Goal: Task Accomplishment & Management: Complete application form

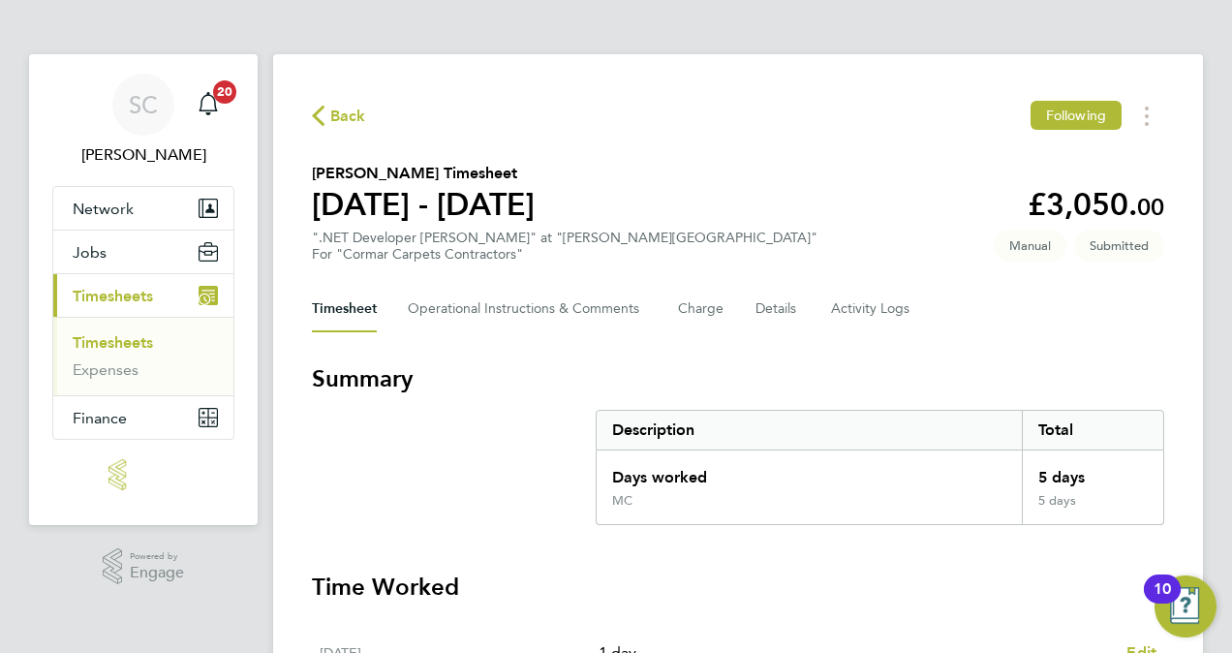
click at [1114, 323] on div "Timesheet Operational Instructions & Comments Charge Details Activity Logs" at bounding box center [738, 309] width 852 height 46
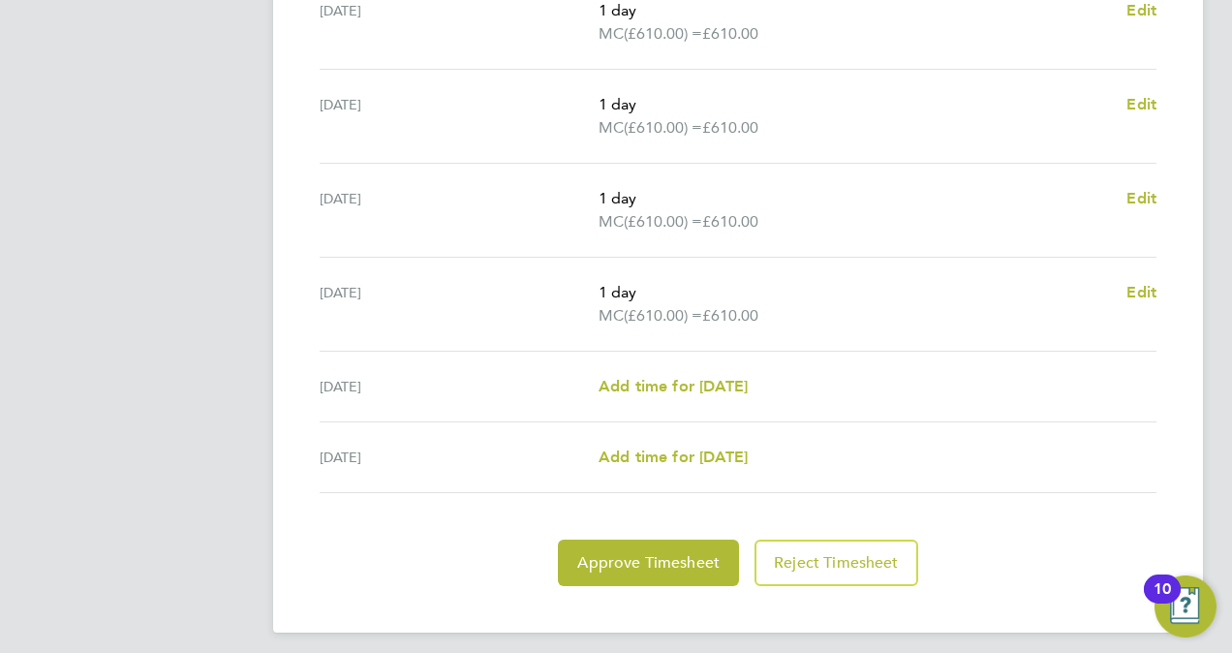
scroll to position [743, 0]
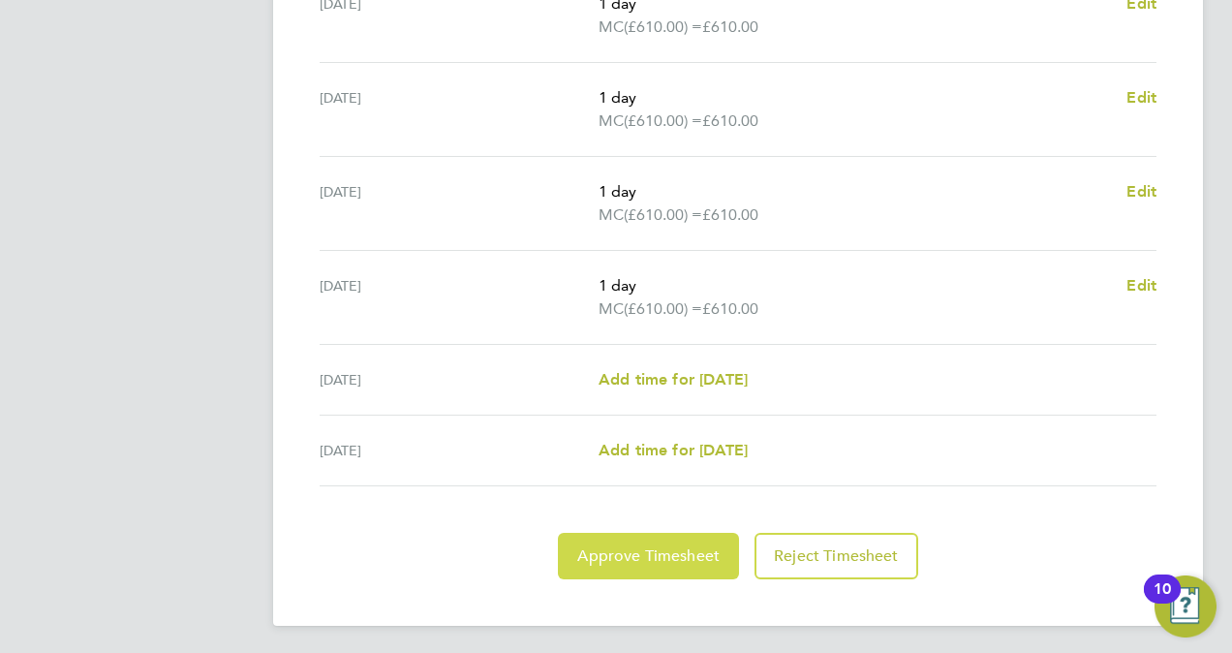
click at [664, 546] on span "Approve Timesheet" at bounding box center [648, 555] width 142 height 19
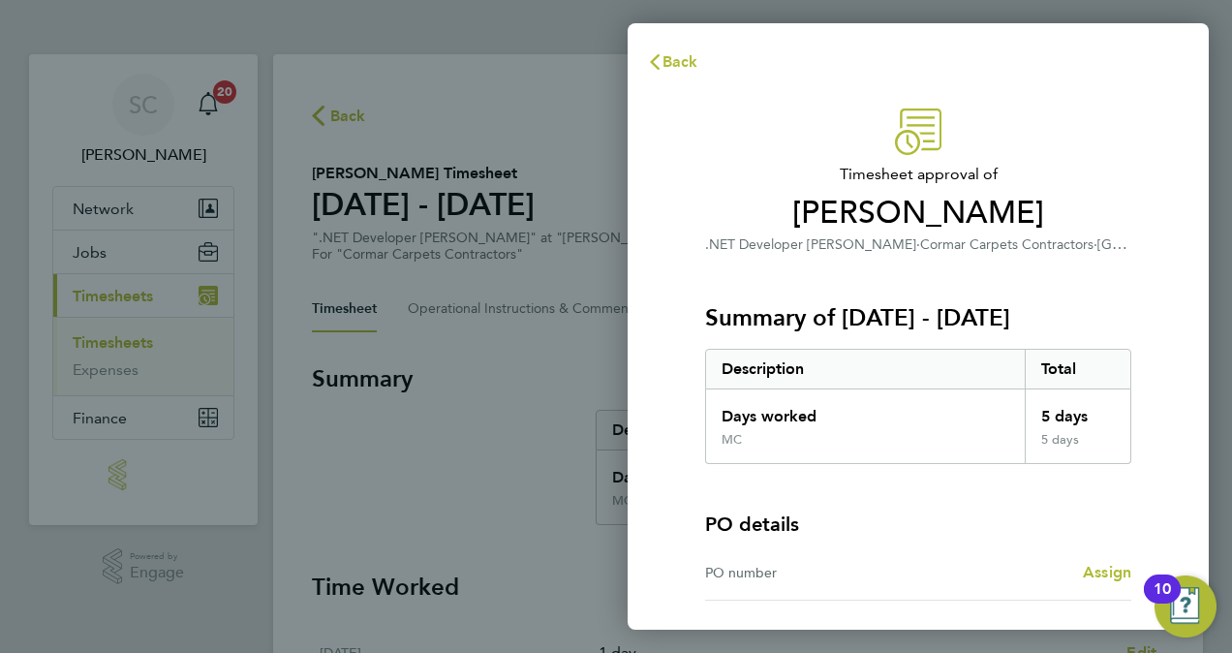
click at [984, 545] on div "PO number Assign" at bounding box center [918, 572] width 426 height 55
drag, startPoint x: 984, startPoint y: 544, endPoint x: 1098, endPoint y: 573, distance: 117.9
click at [1098, 573] on span "Assign" at bounding box center [1107, 572] width 48 height 18
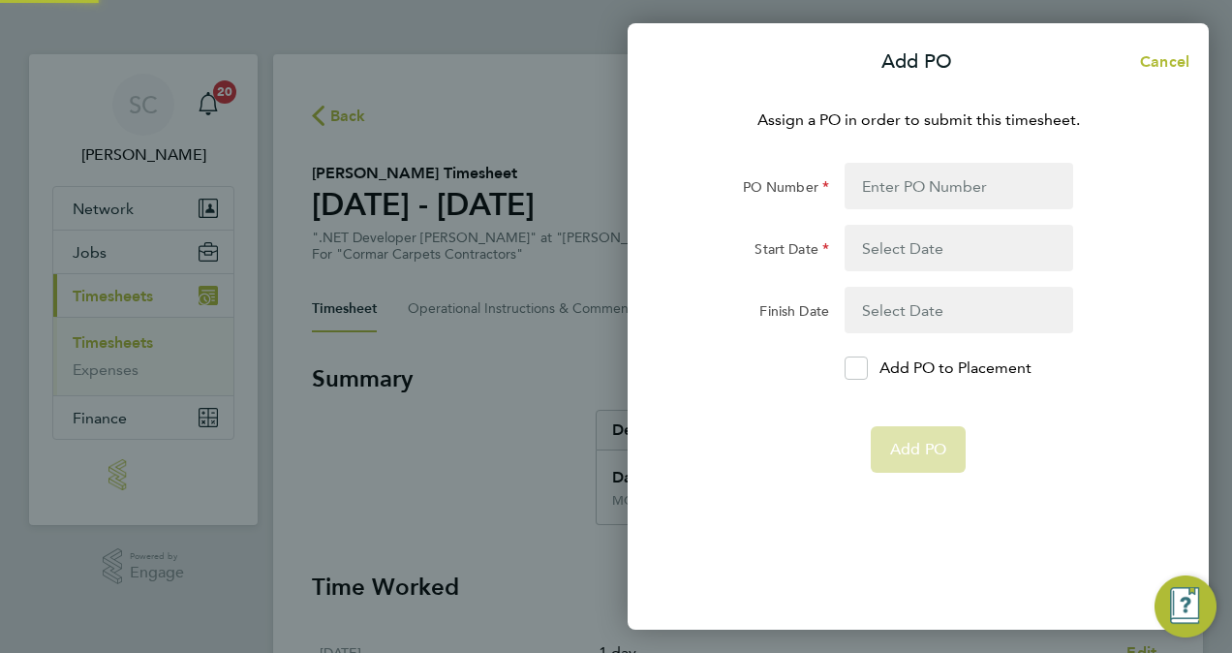
click at [1098, 573] on div "Assign a PO in order to submit this timesheet. PO Number Start Date Finish Date…" at bounding box center [917, 357] width 581 height 544
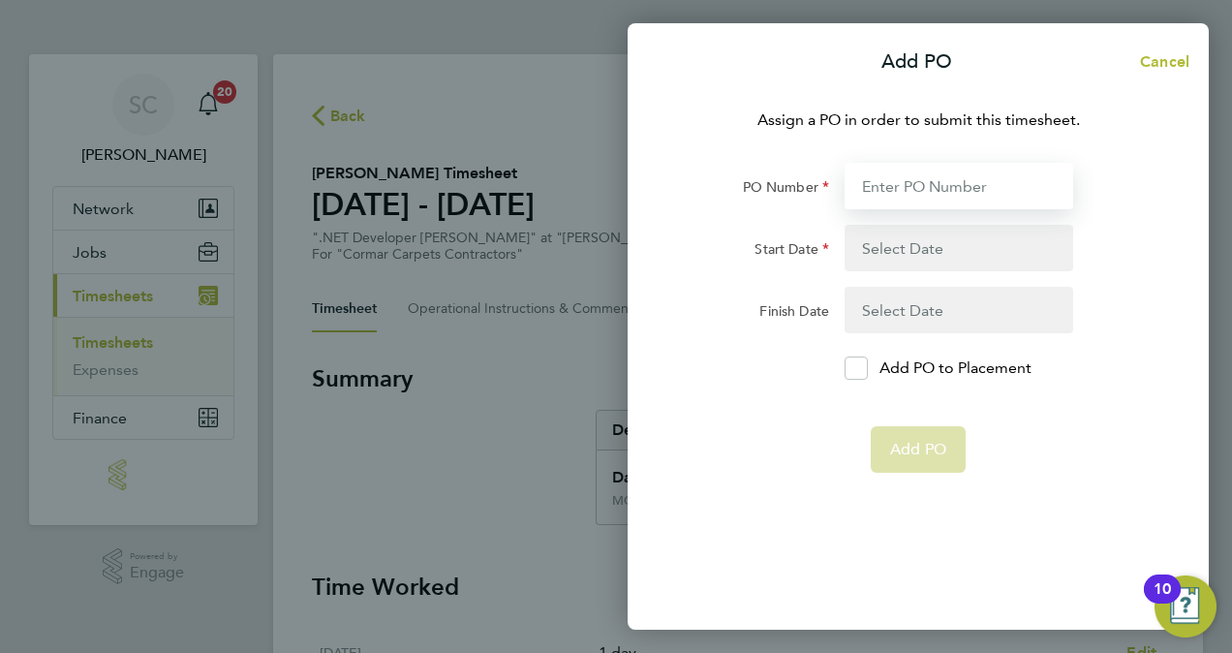
click at [922, 203] on input "PO Number" at bounding box center [958, 186] width 229 height 46
type input "ERP2024001"
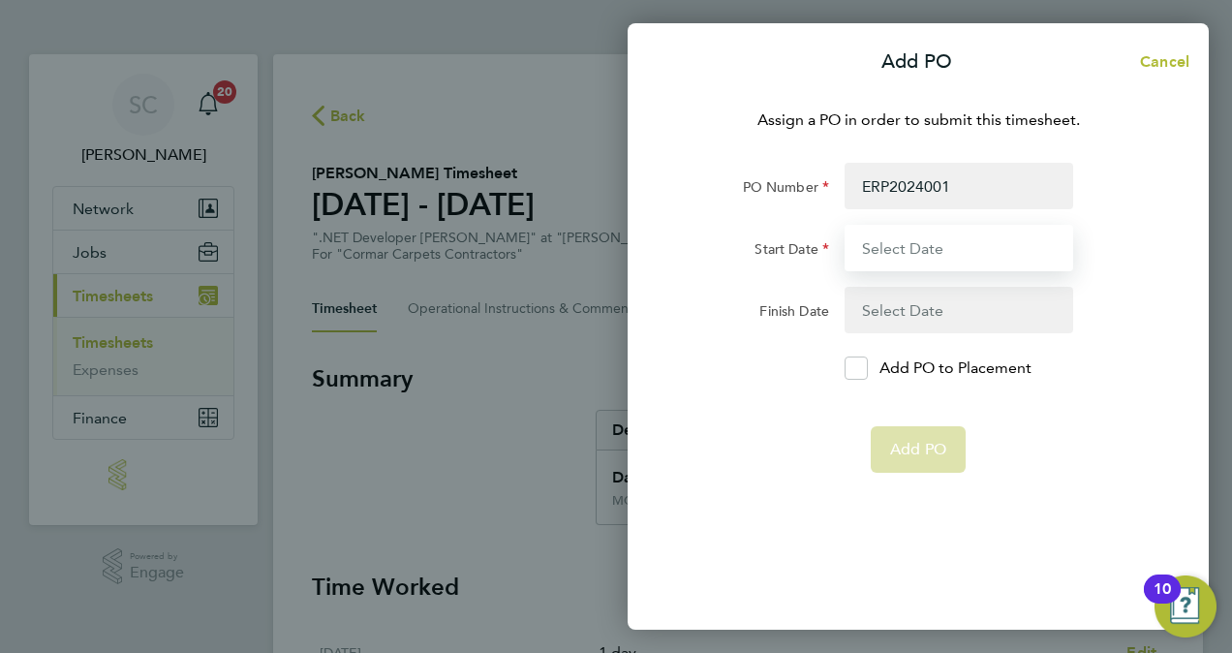
type input "[DATE]"
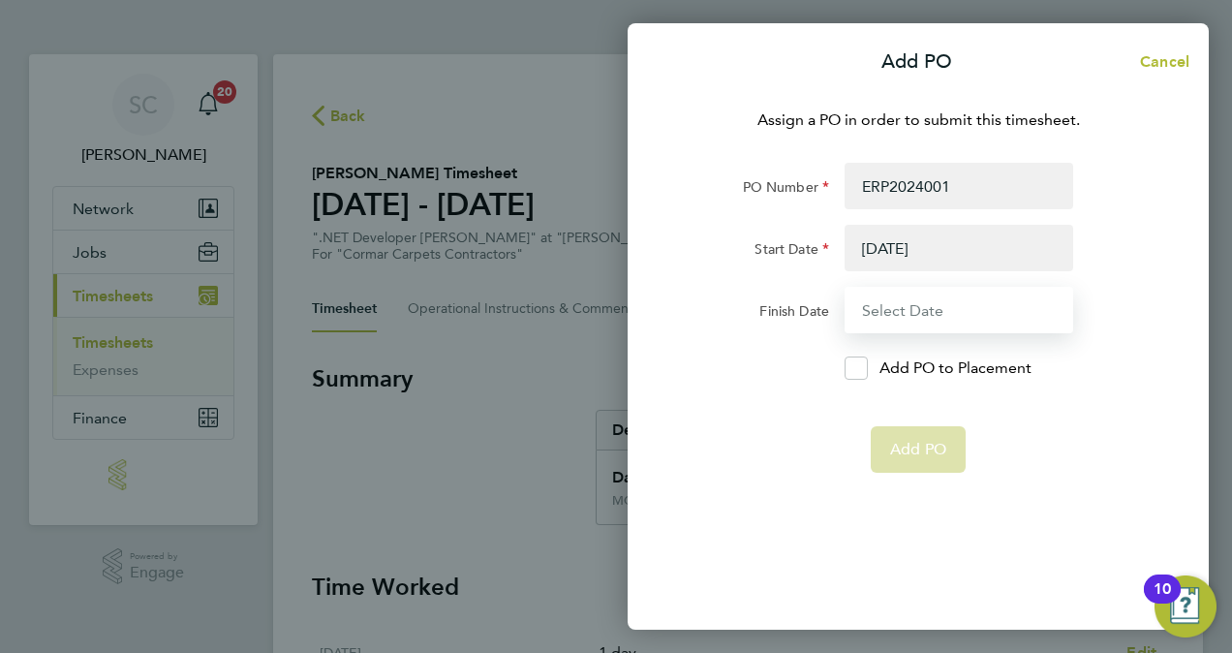
type input "[DATE]"
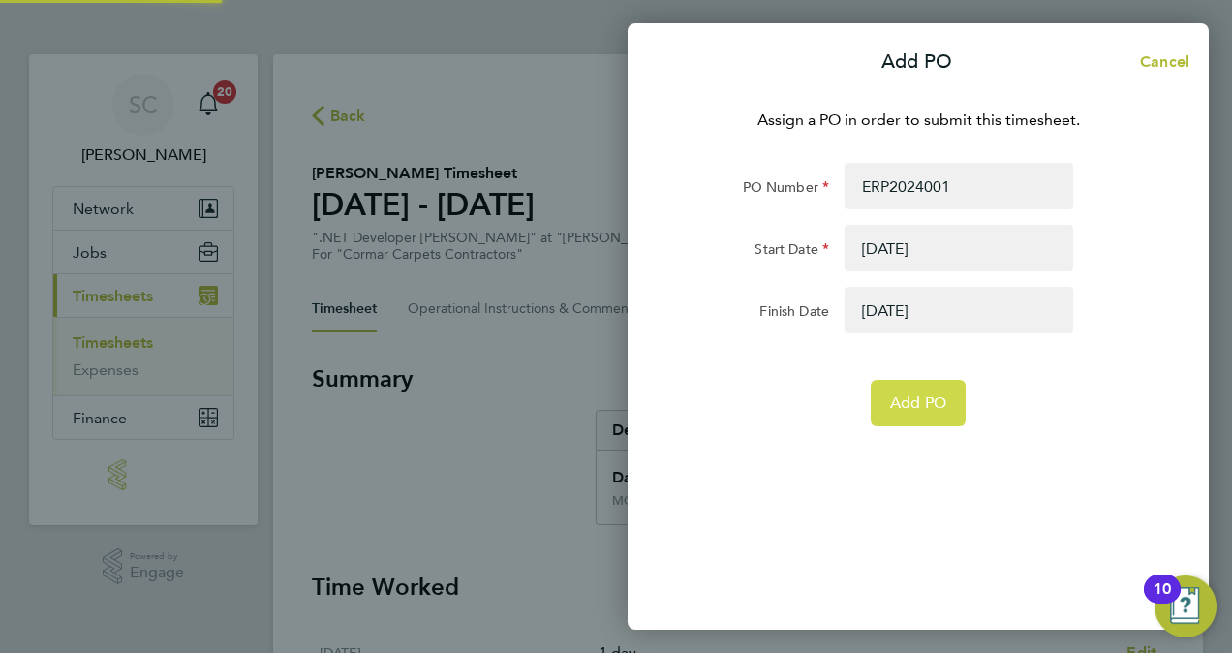
click at [935, 401] on span "Add PO" at bounding box center [918, 402] width 56 height 19
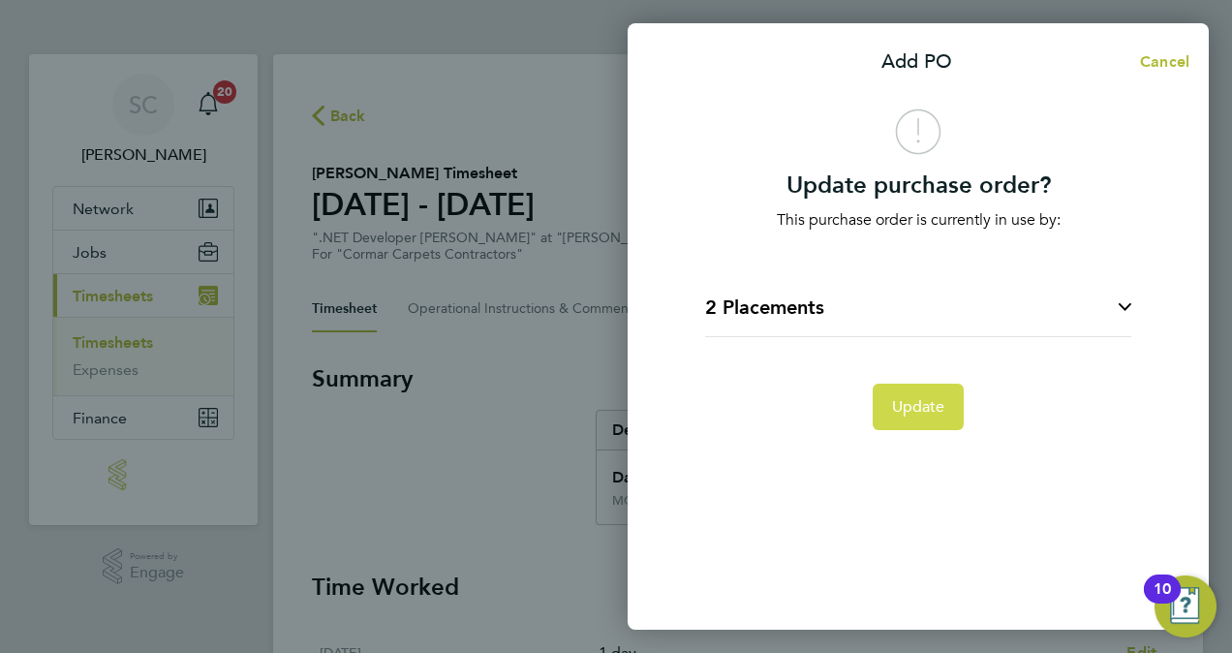
click at [939, 405] on span "Update" at bounding box center [918, 406] width 53 height 19
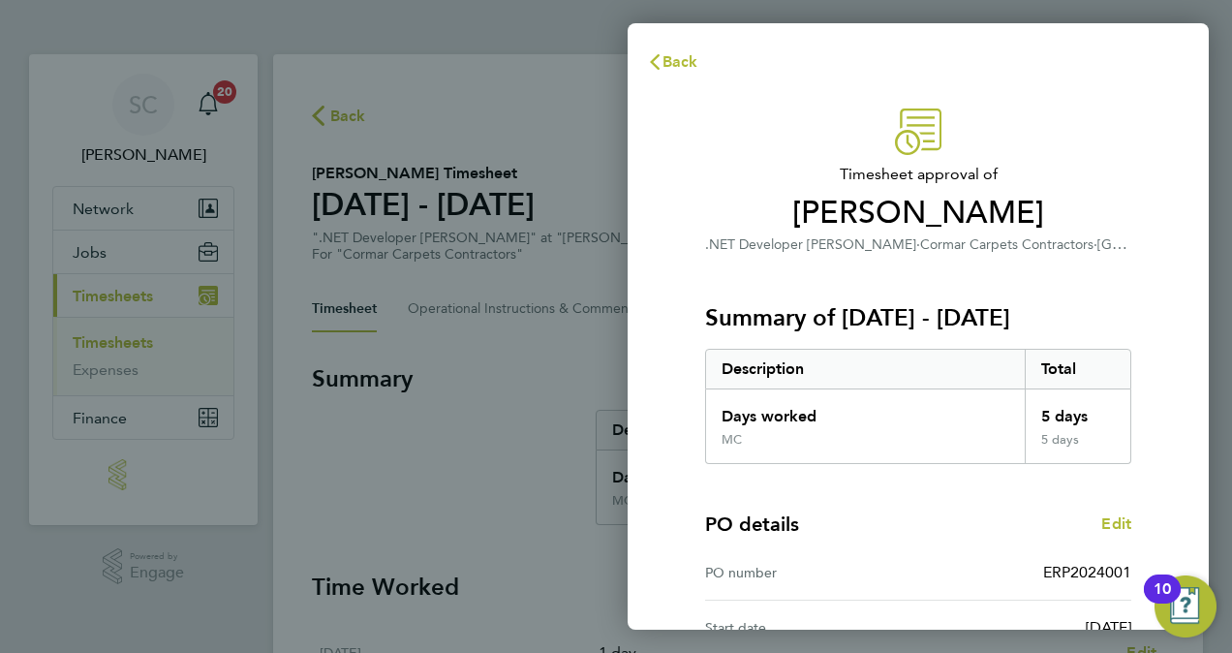
click at [1022, 476] on div "PO details Edit PO number ERP2024001 Start date [DATE] Finish date [DATE]" at bounding box center [918, 587] width 426 height 247
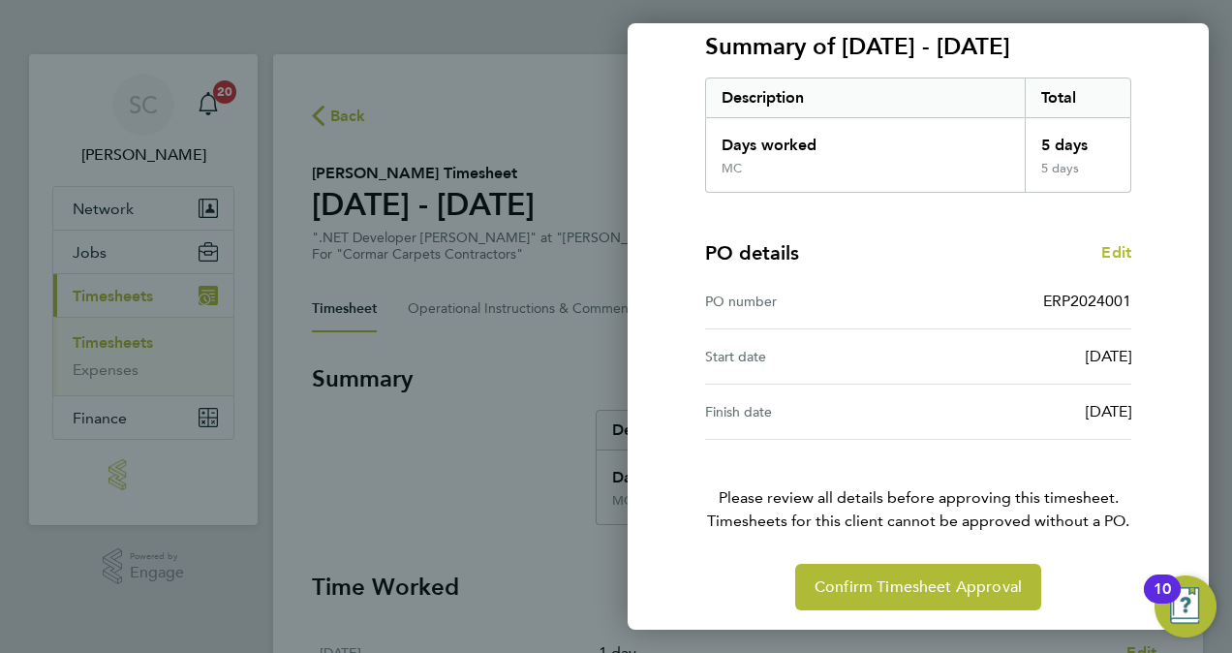
scroll to position [273, 0]
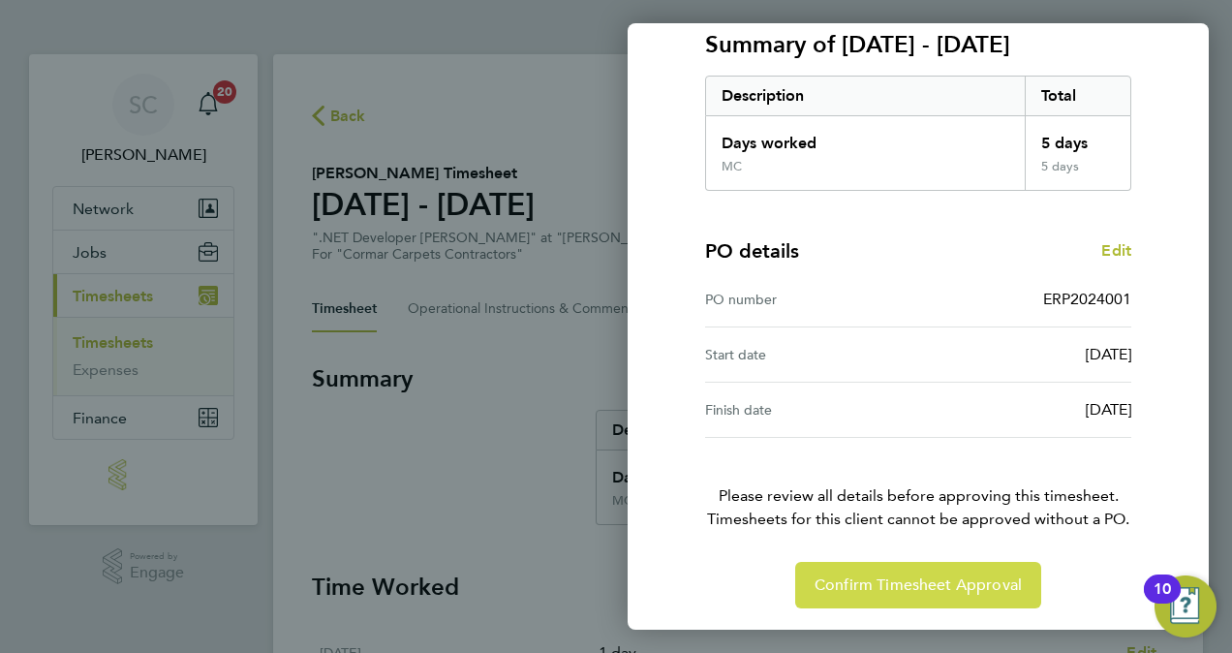
click at [960, 581] on span "Confirm Timesheet Approval" at bounding box center [917, 584] width 207 height 19
